Goal: Find specific page/section: Find specific page/section

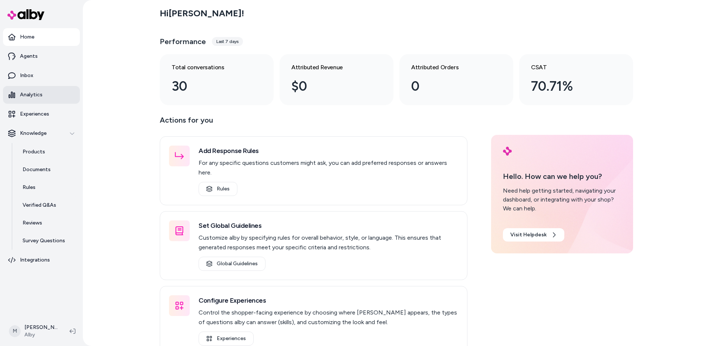
click at [33, 94] on p "Analytics" at bounding box center [31, 94] width 23 height 7
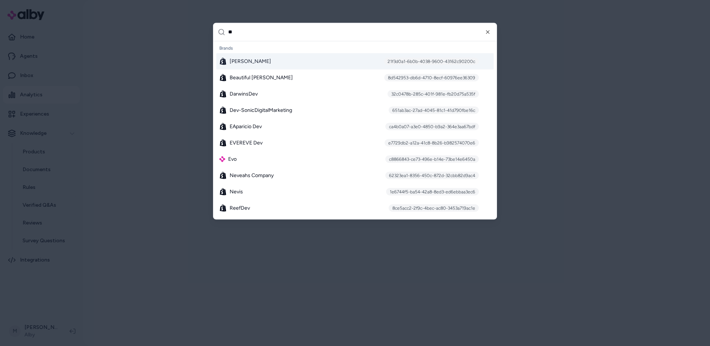
type input "***"
